Goal: Information Seeking & Learning: Learn about a topic

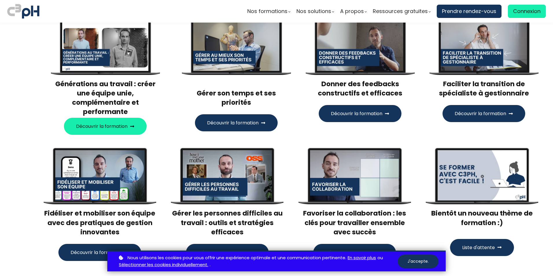
scroll to position [145, 0]
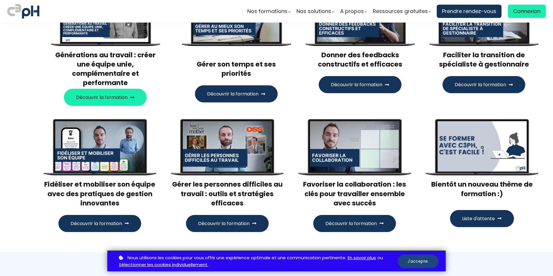
click at [230, 103] on button "J'accepte." at bounding box center [418, 261] width 41 height 14
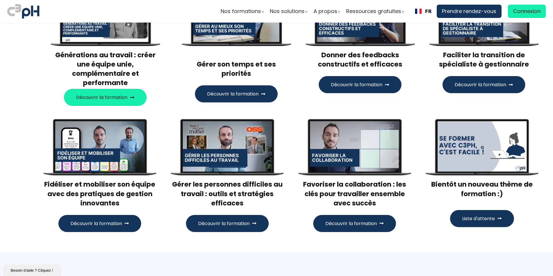
scroll to position [0, 0]
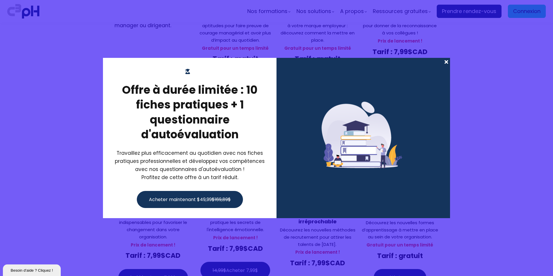
click at [446, 62] on span at bounding box center [446, 62] width 8 height 8
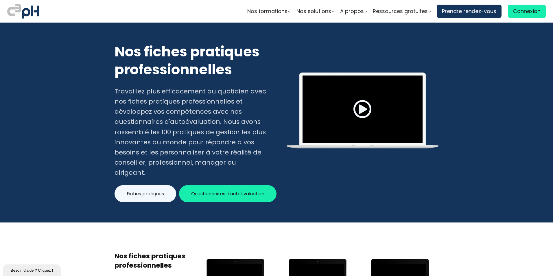
click at [356, 101] on span at bounding box center [362, 109] width 19 height 19
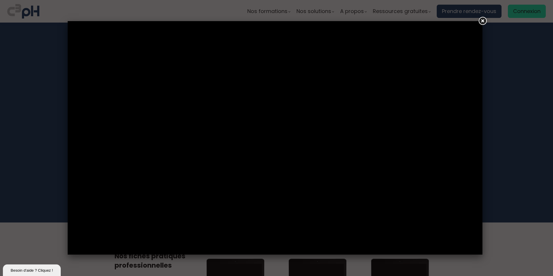
click at [504, 73] on div at bounding box center [276, 138] width 553 height 276
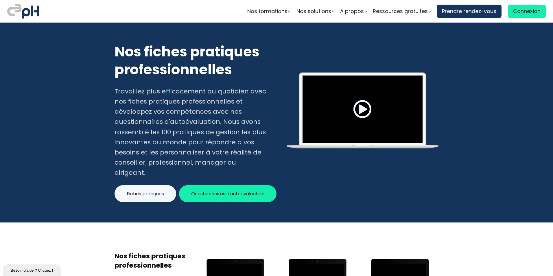
click at [363, 106] on span at bounding box center [362, 109] width 19 height 19
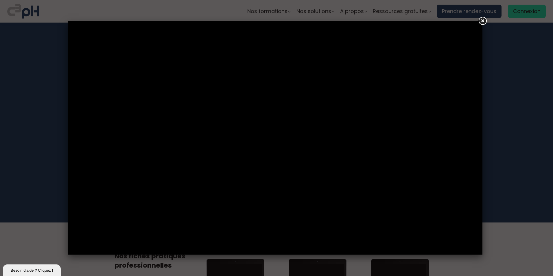
click at [483, 21] on link at bounding box center [482, 21] width 10 height 10
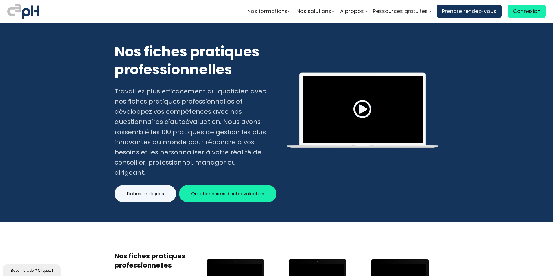
click at [216, 187] on button "Questionnaires d'autoévaluation" at bounding box center [227, 193] width 97 height 17
